Goal: Navigation & Orientation: Find specific page/section

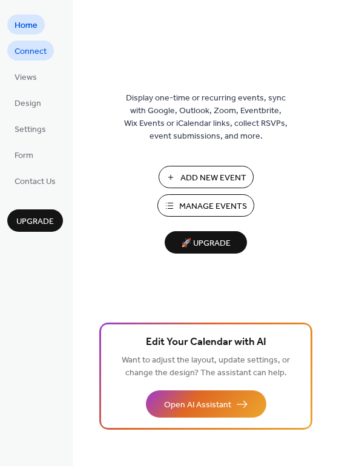
click at [39, 50] on span "Connect" at bounding box center [31, 51] width 32 height 13
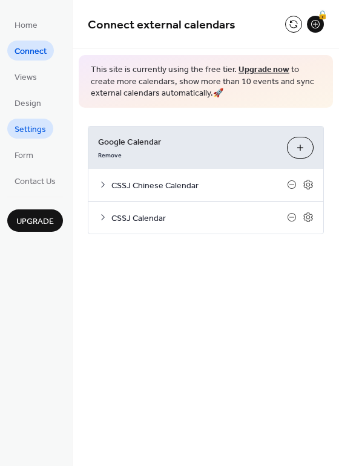
click at [37, 130] on span "Settings" at bounding box center [30, 129] width 31 height 13
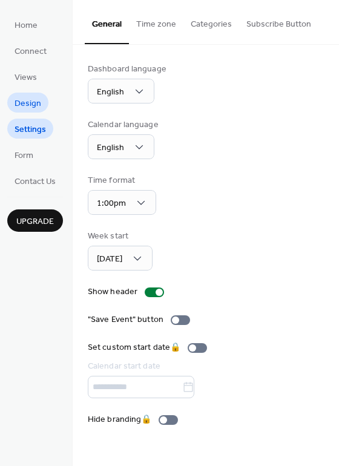
click at [26, 100] on span "Design" at bounding box center [28, 103] width 27 height 13
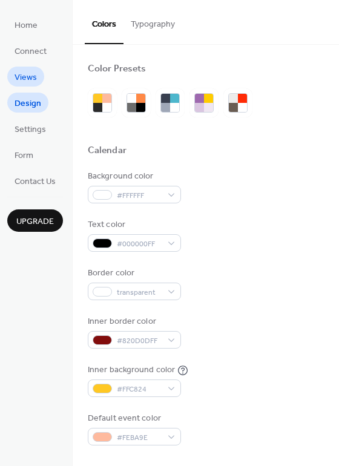
click at [23, 78] on span "Views" at bounding box center [26, 77] width 22 height 13
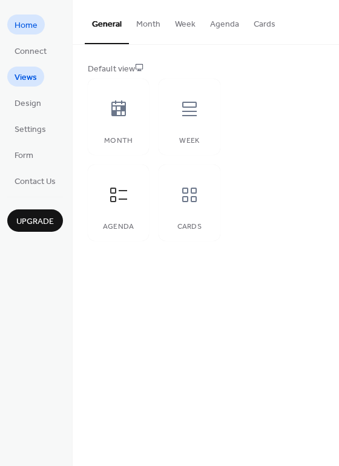
click at [27, 25] on span "Home" at bounding box center [26, 25] width 23 height 13
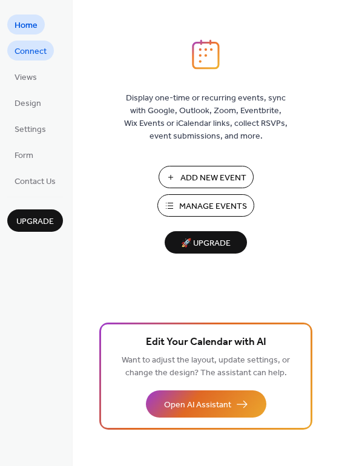
click at [40, 54] on span "Connect" at bounding box center [31, 51] width 32 height 13
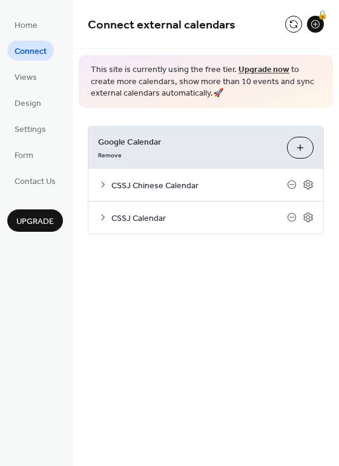
click at [153, 217] on span "CSSJ Calendar" at bounding box center [199, 218] width 176 height 13
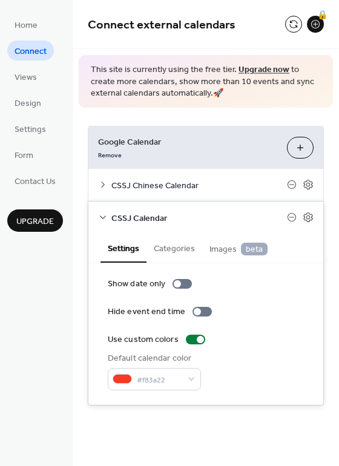
click at [153, 217] on span "CSSJ Calendar" at bounding box center [199, 218] width 176 height 13
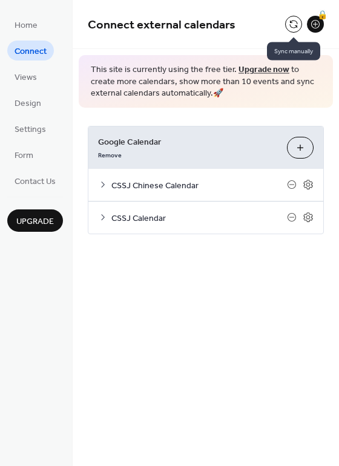
click at [291, 27] on button at bounding box center [293, 24] width 17 height 17
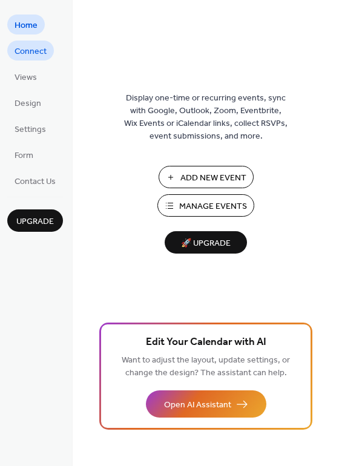
click at [34, 50] on span "Connect" at bounding box center [31, 51] width 32 height 13
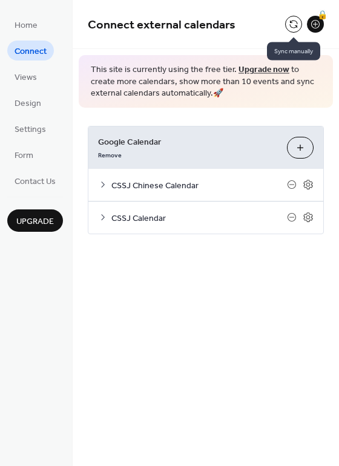
click at [292, 24] on button at bounding box center [293, 24] width 17 height 17
click at [290, 24] on button at bounding box center [293, 24] width 17 height 17
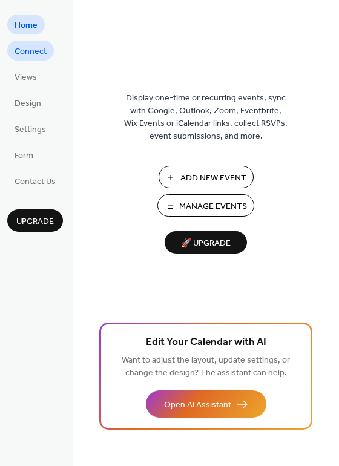
click at [42, 56] on span "Connect" at bounding box center [31, 51] width 32 height 13
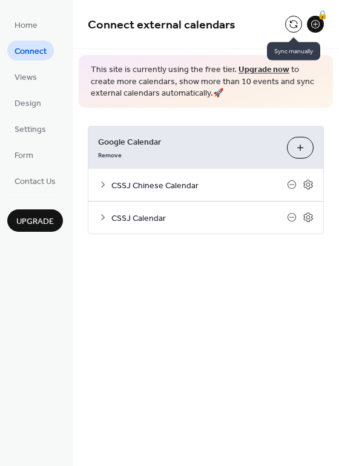
click at [295, 23] on button at bounding box center [293, 24] width 17 height 17
